Goal: Task Accomplishment & Management: Manage account settings

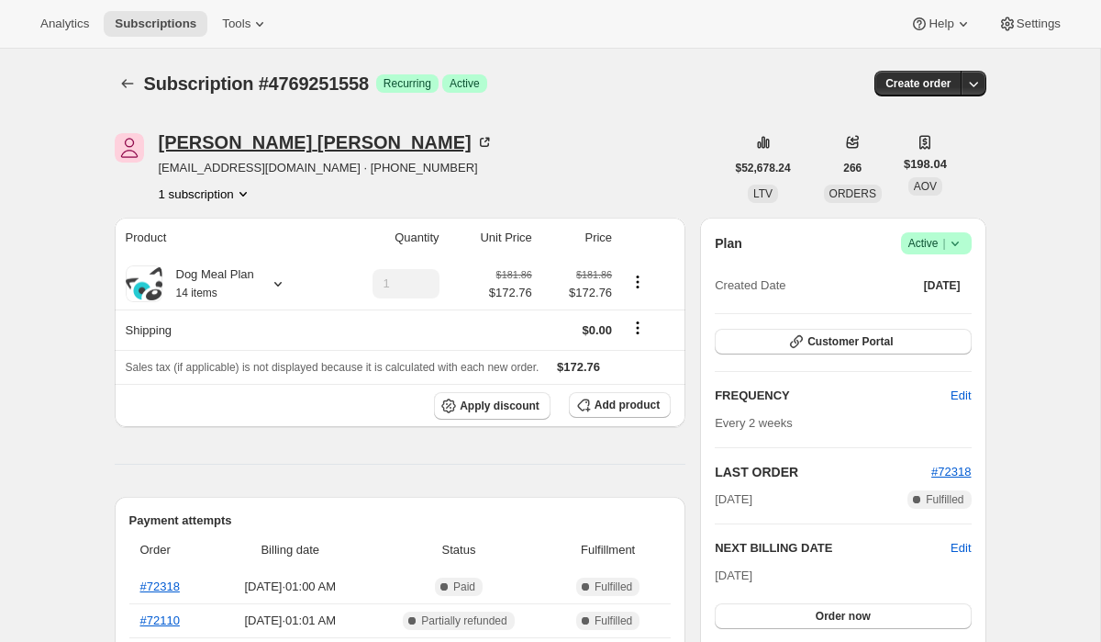
click at [265, 141] on div "[PERSON_NAME]" at bounding box center [326, 142] width 335 height 18
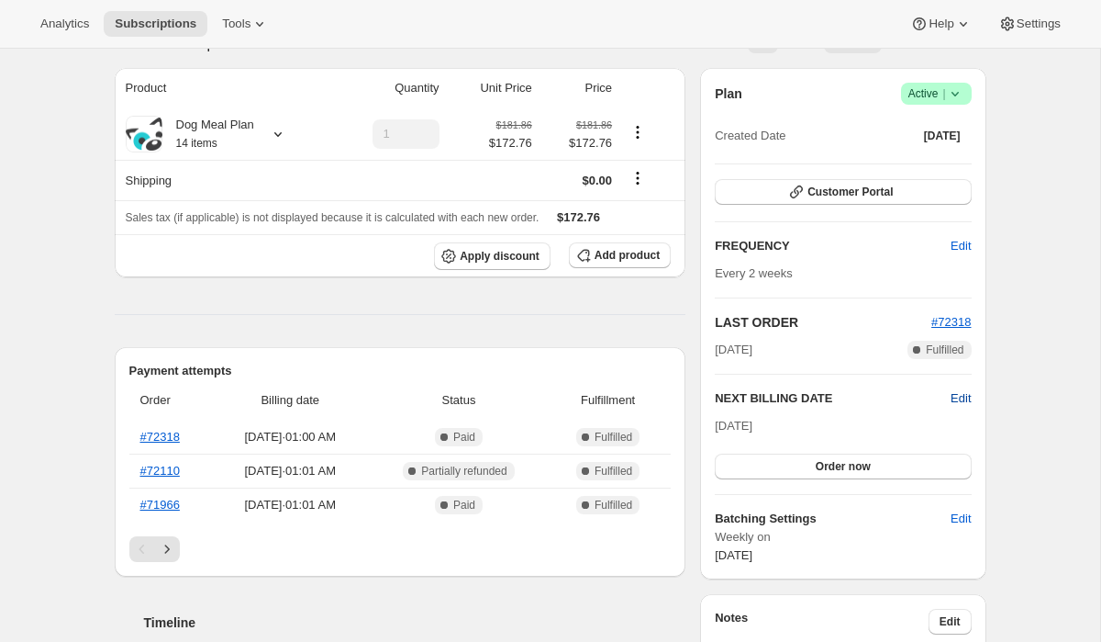
click at [961, 394] on span "Edit" at bounding box center [961, 398] width 20 height 18
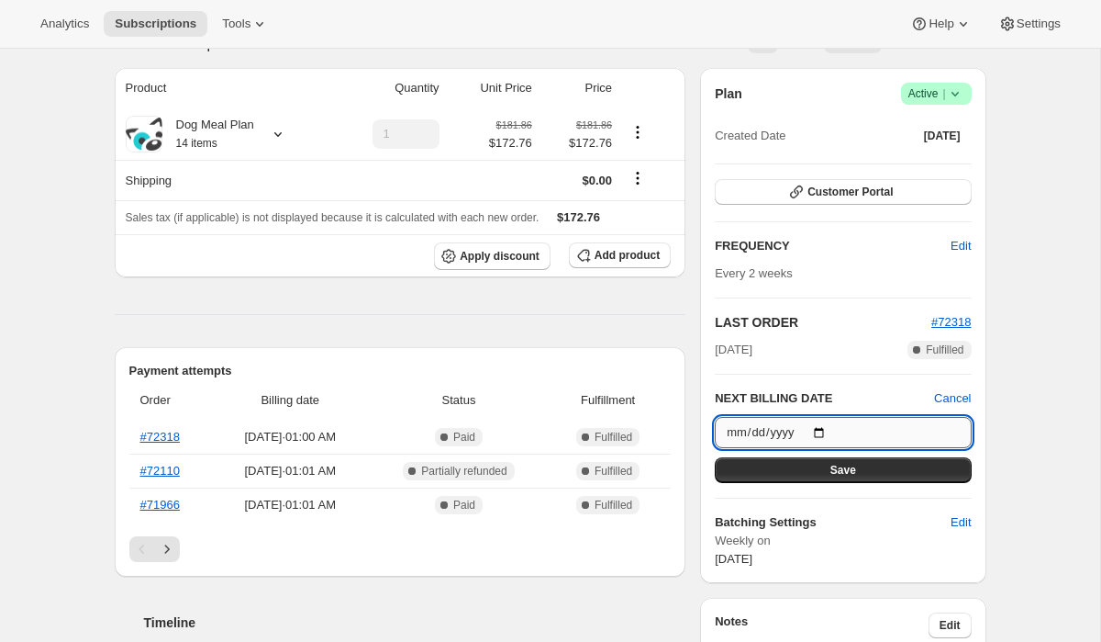
click at [826, 428] on input "[DATE]" at bounding box center [843, 432] width 256 height 31
type input "[DATE]"
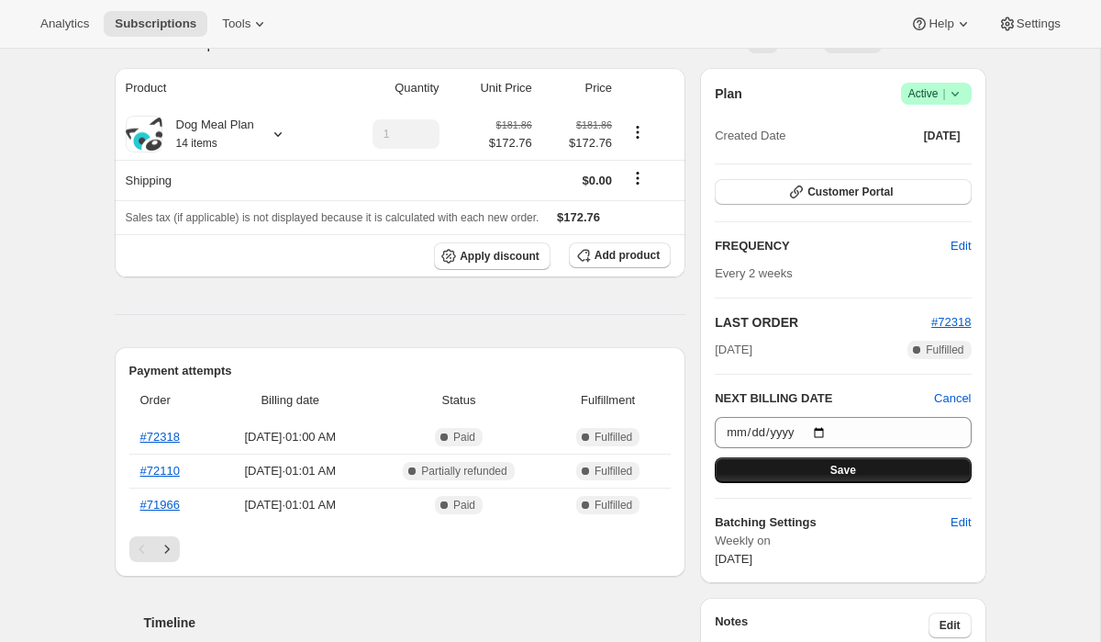
click at [899, 475] on button "Save" at bounding box center [843, 470] width 256 height 26
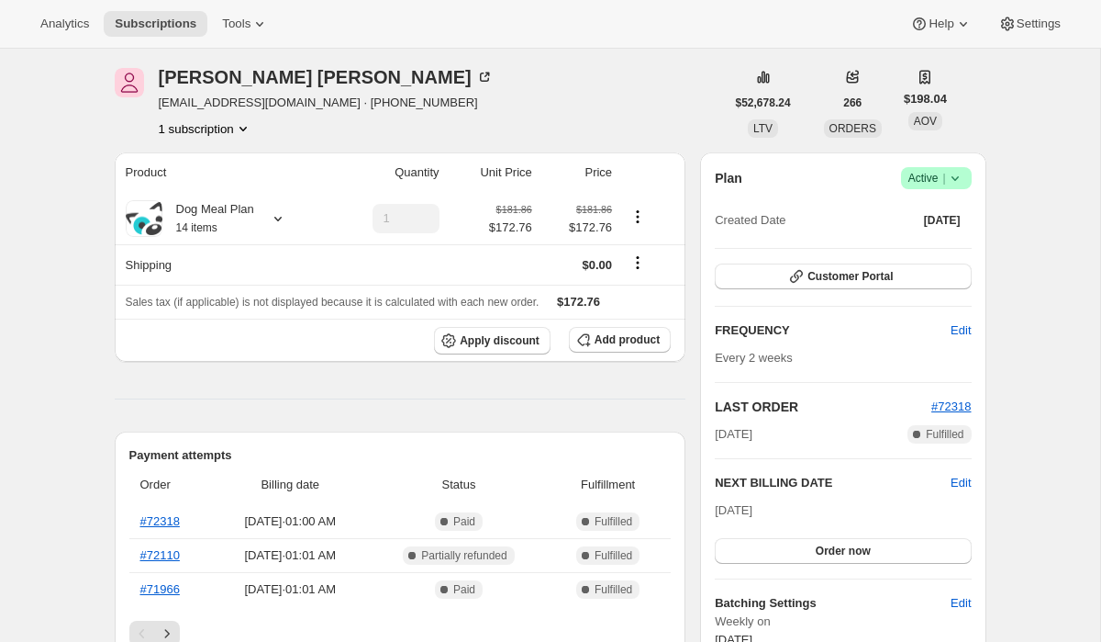
scroll to position [138, 0]
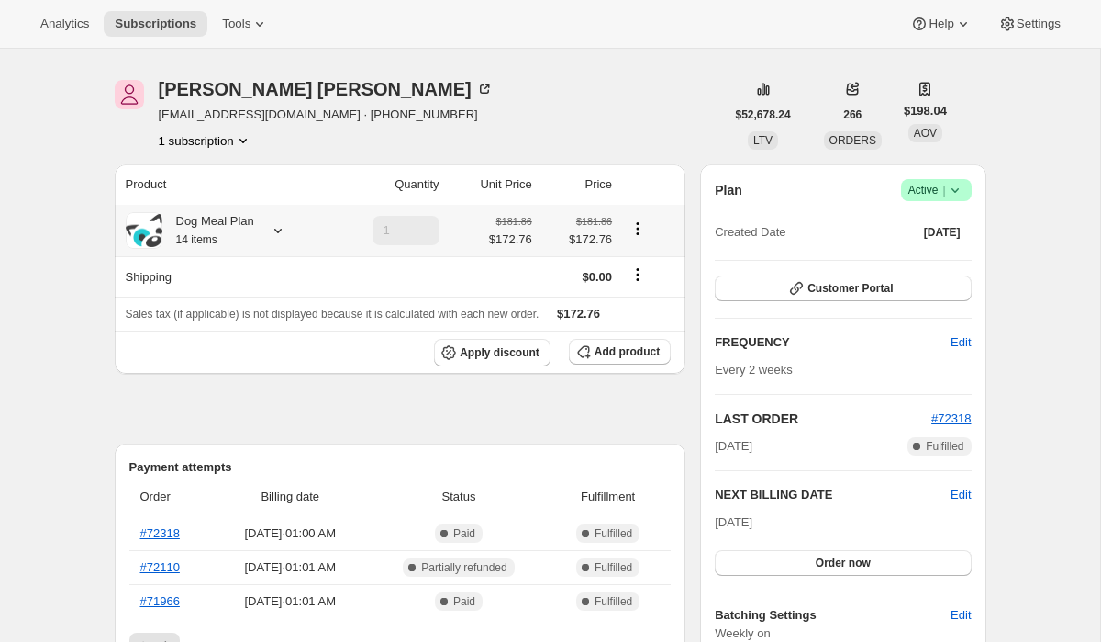
click at [280, 227] on icon at bounding box center [278, 230] width 18 height 18
